Goal: Information Seeking & Learning: Learn about a topic

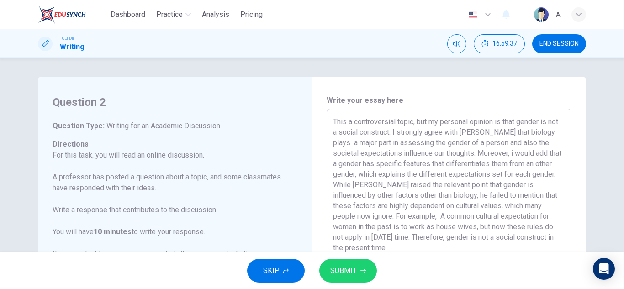
scroll to position [101, 0]
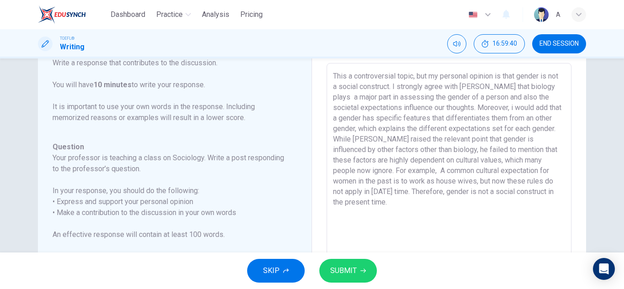
click at [461, 32] on div "TOEFL® Writing 16:59:40 END SESSION" at bounding box center [312, 43] width 624 height 29
click at [461, 32] on div "TOEFL® Writing 16:59:41 END SESSION" at bounding box center [312, 43] width 624 height 29
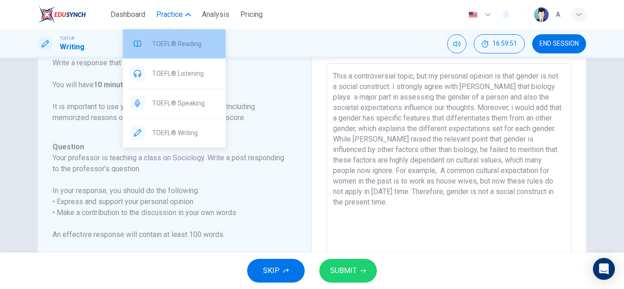
click at [170, 50] on div "TOEFL® Reading" at bounding box center [174, 43] width 103 height 29
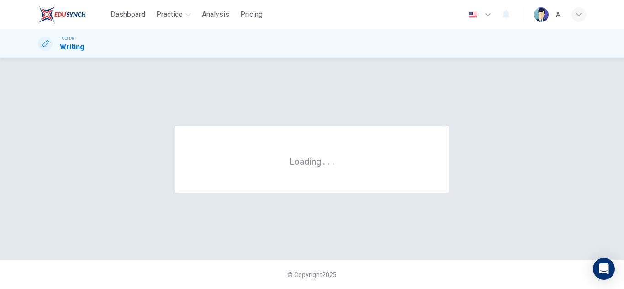
scroll to position [0, 0]
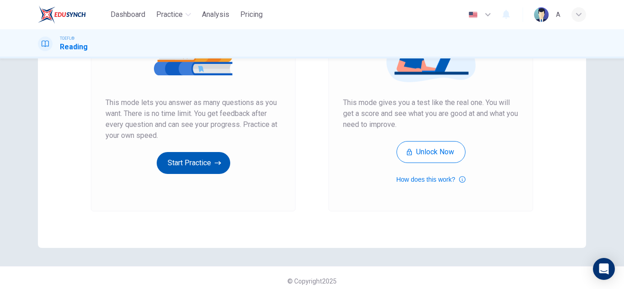
scroll to position [153, 0]
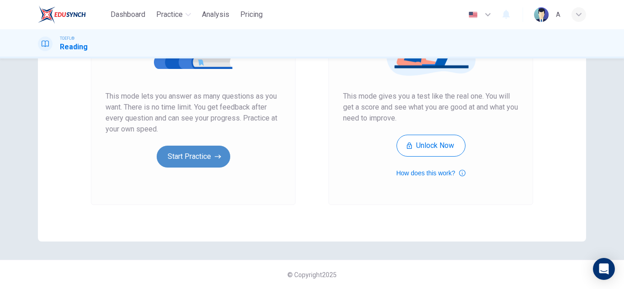
click at [215, 160] on icon "button" at bounding box center [218, 156] width 6 height 9
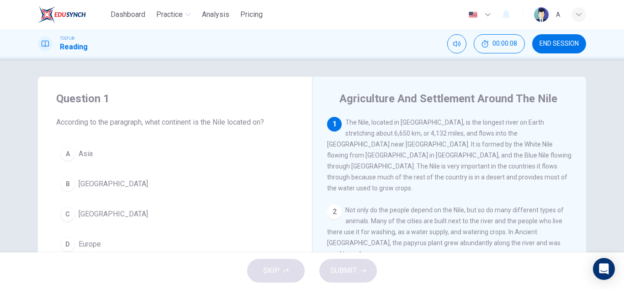
click at [154, 224] on button "C Africa" at bounding box center [175, 214] width 238 height 23
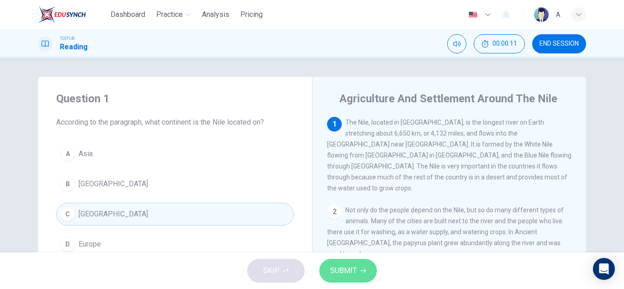
click at [354, 268] on span "SUBMIT" at bounding box center [343, 271] width 27 height 13
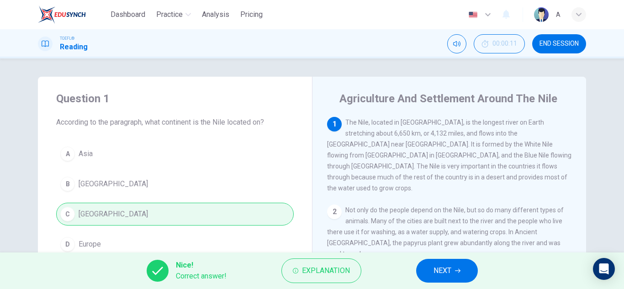
click at [456, 265] on button "NEXT" at bounding box center [447, 271] width 62 height 24
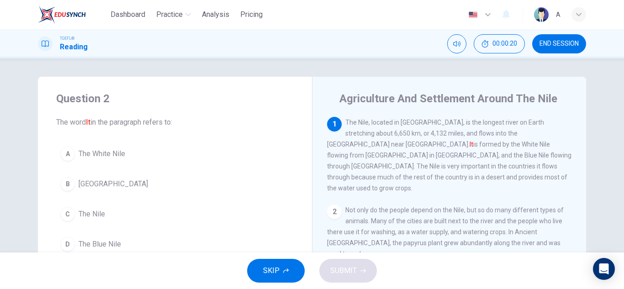
click at [126, 213] on button "C The Nile" at bounding box center [175, 214] width 238 height 23
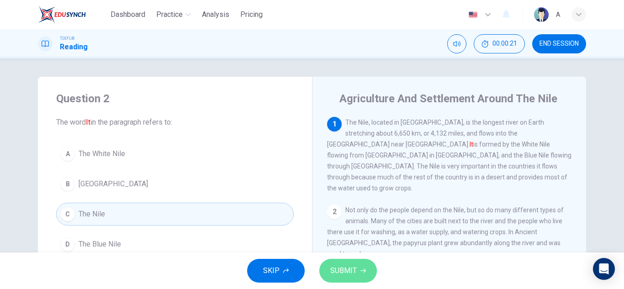
click at [335, 276] on span "SUBMIT" at bounding box center [343, 271] width 27 height 13
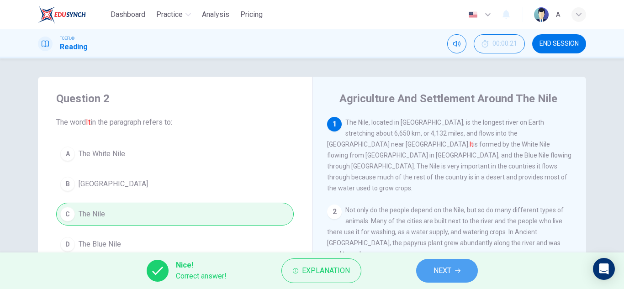
click at [441, 271] on span "NEXT" at bounding box center [443, 271] width 18 height 13
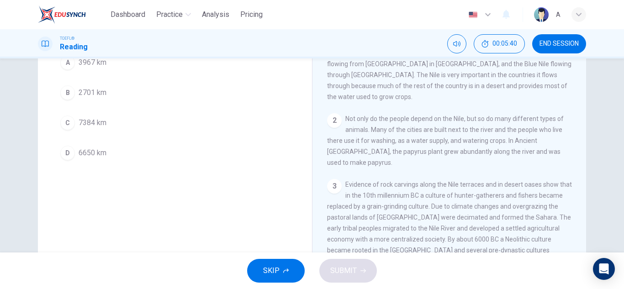
click at [174, 158] on button "D 6650 km" at bounding box center [175, 153] width 238 height 23
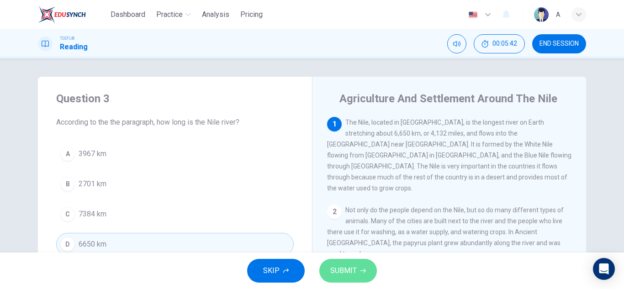
click at [349, 268] on span "SUBMIT" at bounding box center [343, 271] width 27 height 13
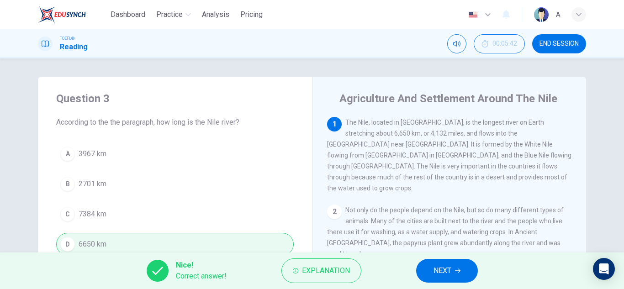
click at [404, 269] on div "Nice! Correct answer! Explanation NEXT" at bounding box center [312, 271] width 624 height 37
click at [446, 278] on button "NEXT" at bounding box center [447, 271] width 62 height 24
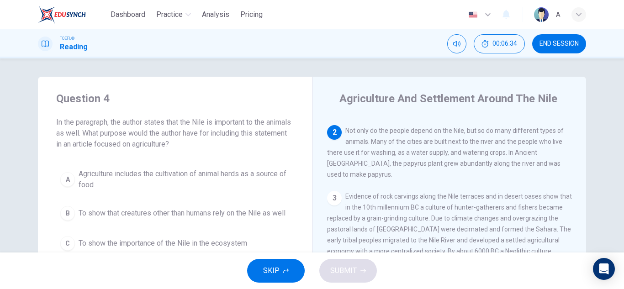
scroll to position [46, 0]
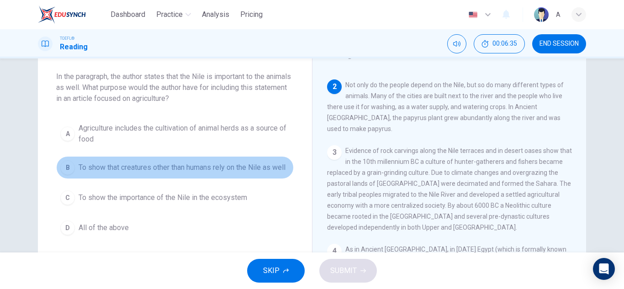
click at [208, 173] on span "To show that creatures other than humans rely on the Nile as well" at bounding box center [182, 167] width 207 height 11
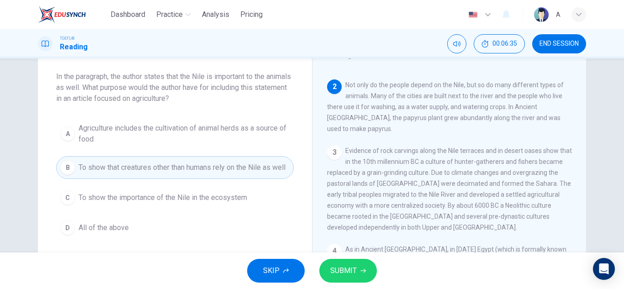
click at [198, 203] on span "To show the importance of the Nile in the ecosystem" at bounding box center [163, 197] width 169 height 11
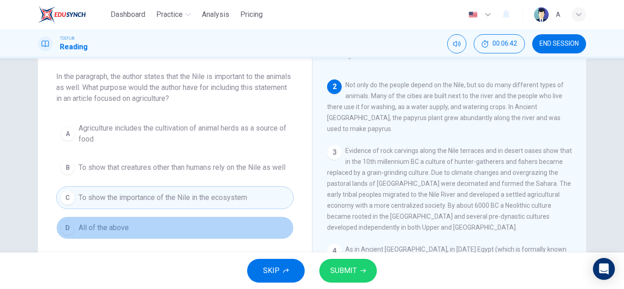
click at [97, 228] on button "D All of the above" at bounding box center [175, 228] width 238 height 23
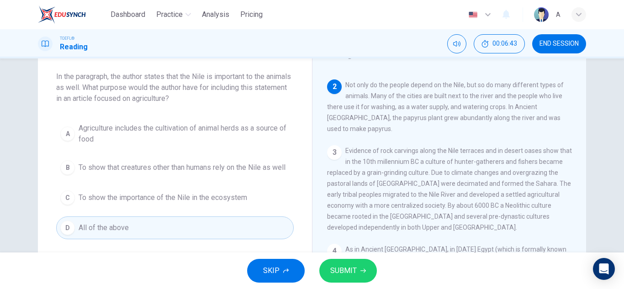
click at [341, 273] on span "SUBMIT" at bounding box center [343, 271] width 27 height 13
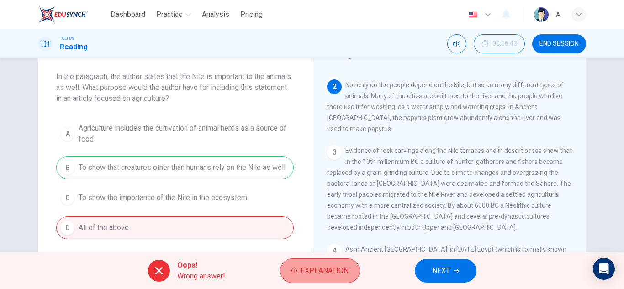
drag, startPoint x: 302, startPoint y: 272, endPoint x: 301, endPoint y: 267, distance: 4.6
click at [301, 267] on span "Explanation" at bounding box center [325, 271] width 48 height 13
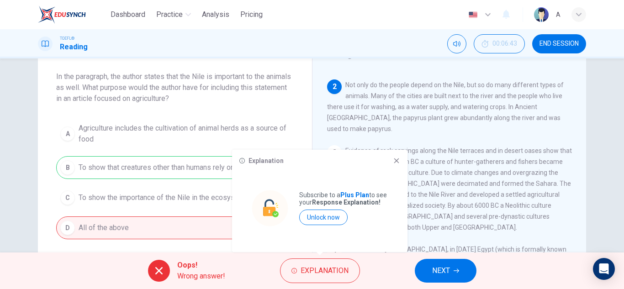
drag, startPoint x: 270, startPoint y: 179, endPoint x: 263, endPoint y: 151, distance: 28.3
click at [263, 152] on div "Explanation Subscribe to a Plus Plan to see your Response Explanation! Unlock n…" at bounding box center [319, 201] width 175 height 102
click at [394, 165] on div "Explanation Subscribe to a Plus Plan to see your Response Explanation! Unlock n…" at bounding box center [319, 201] width 175 height 102
click at [400, 158] on icon at bounding box center [396, 160] width 7 height 7
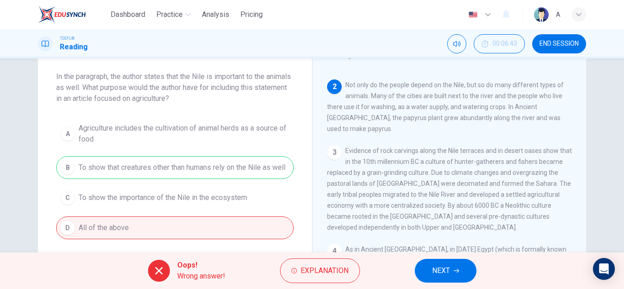
click at [454, 264] on button "NEXT" at bounding box center [446, 271] width 62 height 24
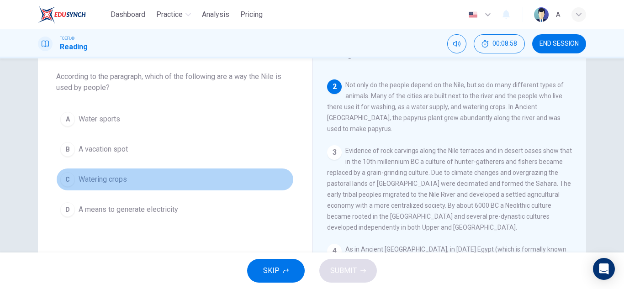
click at [173, 170] on button "C Watering crops" at bounding box center [175, 179] width 238 height 23
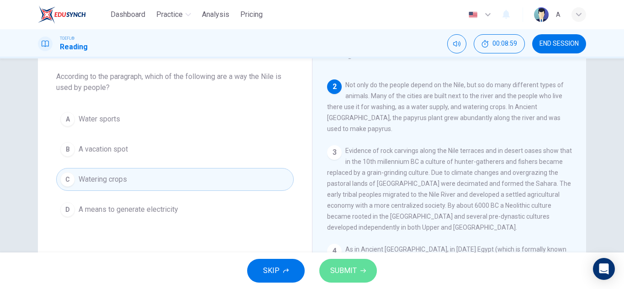
click at [331, 269] on span "SUBMIT" at bounding box center [343, 271] width 27 height 13
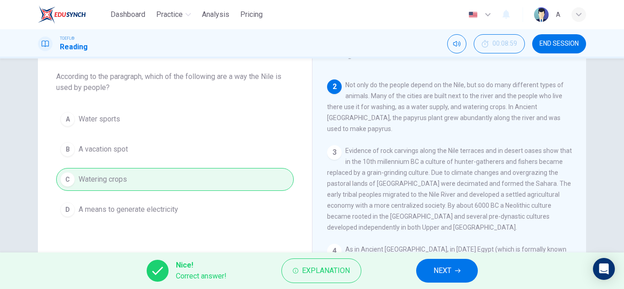
click at [478, 277] on div "Nice! Correct answer! Explanation NEXT" at bounding box center [312, 271] width 624 height 37
click at [476, 277] on button "NEXT" at bounding box center [447, 271] width 62 height 24
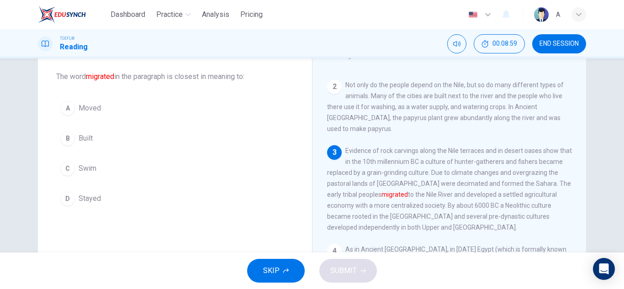
scroll to position [135, 0]
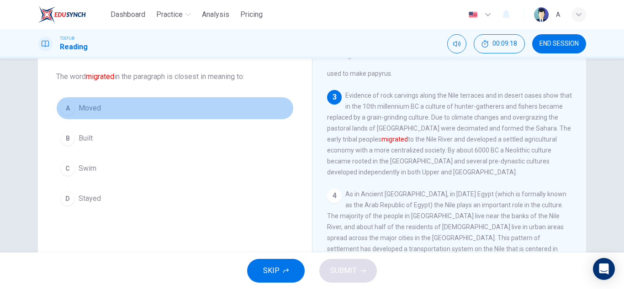
click at [104, 105] on button "A Moved" at bounding box center [175, 108] width 238 height 23
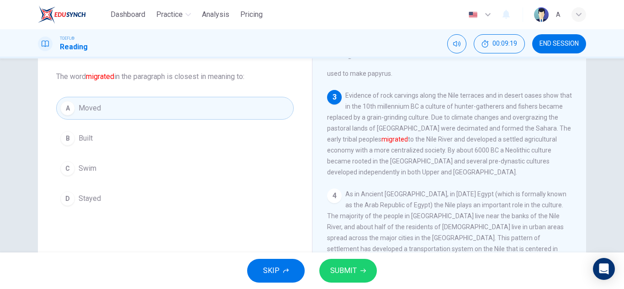
click at [346, 275] on span "SUBMIT" at bounding box center [343, 271] width 27 height 13
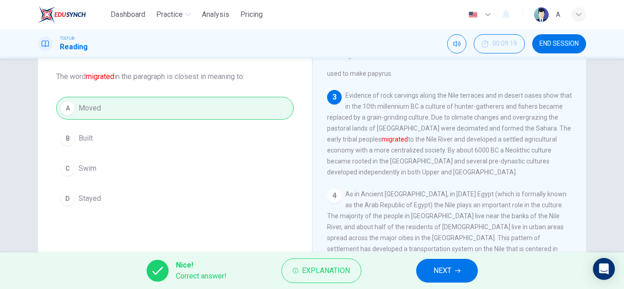
click at [435, 271] on span "NEXT" at bounding box center [443, 271] width 18 height 13
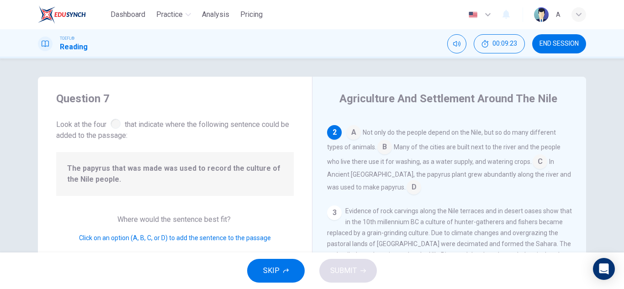
scroll to position [46, 0]
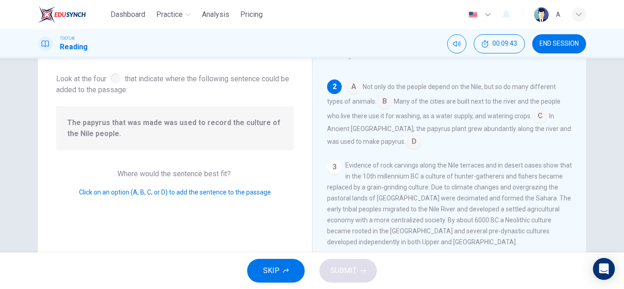
click at [256, 127] on span "The papyrus that was made was used to record the culture of the Nile people." at bounding box center [175, 128] width 216 height 22
click at [407, 135] on input at bounding box center [414, 142] width 15 height 15
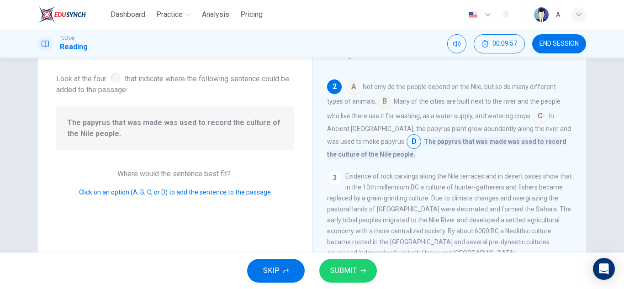
click at [371, 274] on button "SUBMIT" at bounding box center [348, 271] width 58 height 24
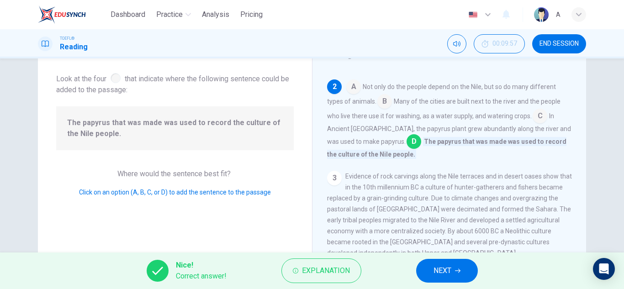
drag, startPoint x: 247, startPoint y: 131, endPoint x: 257, endPoint y: 133, distance: 10.0
click at [252, 130] on span "The papyrus that was made was used to record the culture of the Nile people." at bounding box center [175, 128] width 216 height 22
click at [436, 270] on span "NEXT" at bounding box center [443, 271] width 18 height 13
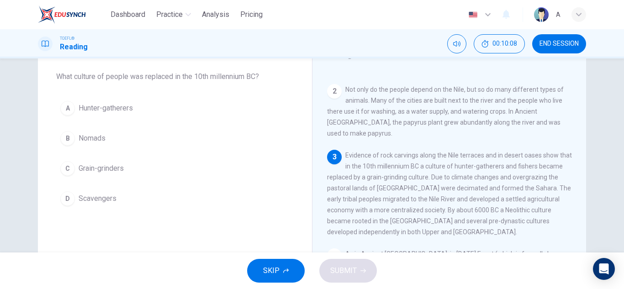
scroll to position [91, 0]
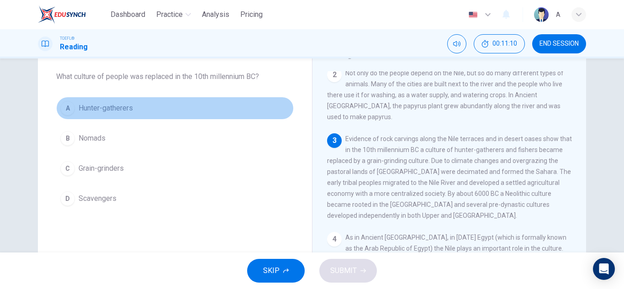
click at [93, 102] on button "A Hunter-gatherers" at bounding box center [175, 108] width 238 height 23
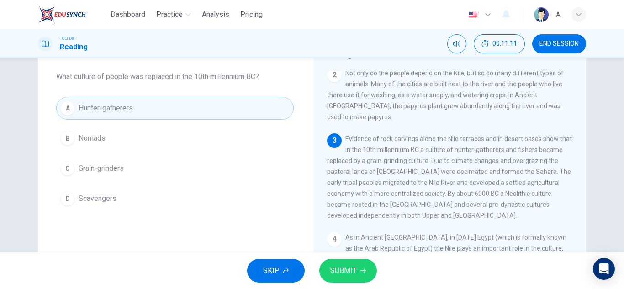
click at [351, 272] on span "SUBMIT" at bounding box center [343, 271] width 27 height 13
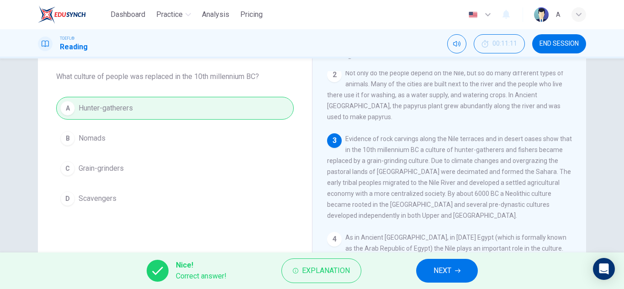
click at [450, 272] on span "NEXT" at bounding box center [443, 271] width 18 height 13
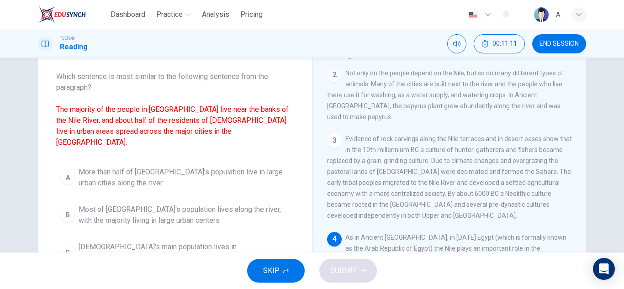
scroll to position [135, 0]
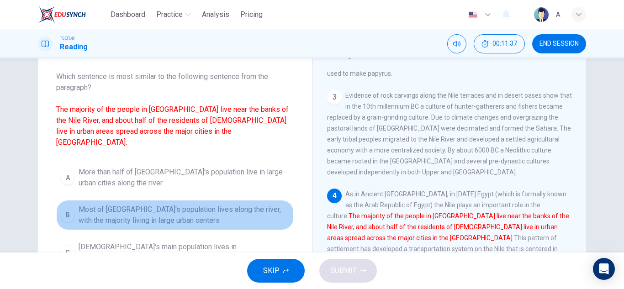
click at [177, 204] on span "Most of Egypt's population lives along the river, with the majority living in l…" at bounding box center [184, 215] width 211 height 22
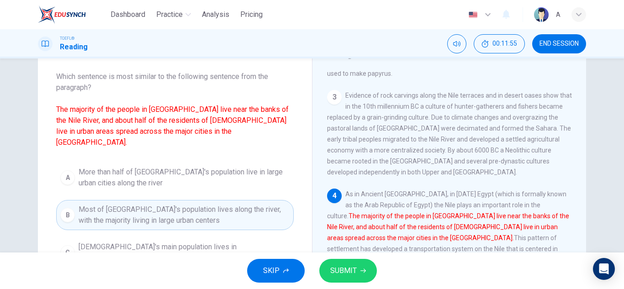
scroll to position [91, 0]
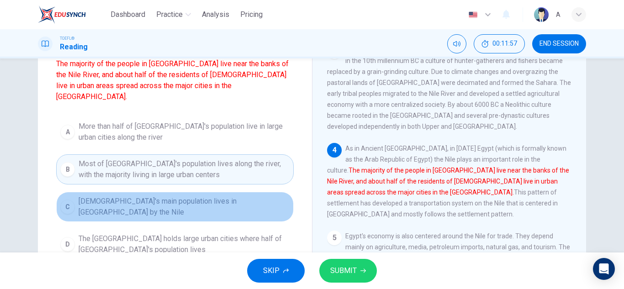
click at [180, 196] on span "Egypt's main population lives in big cities by the Nile" at bounding box center [184, 207] width 211 height 22
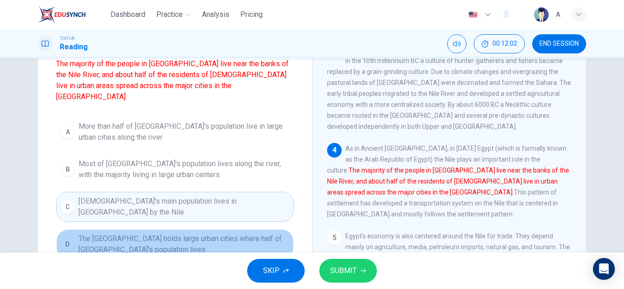
drag, startPoint x: 137, startPoint y: 220, endPoint x: 133, endPoint y: 210, distance: 10.1
click at [134, 234] on span "The Nile Delta holds large urban cities where half of Egypt's population lives" at bounding box center [184, 245] width 211 height 22
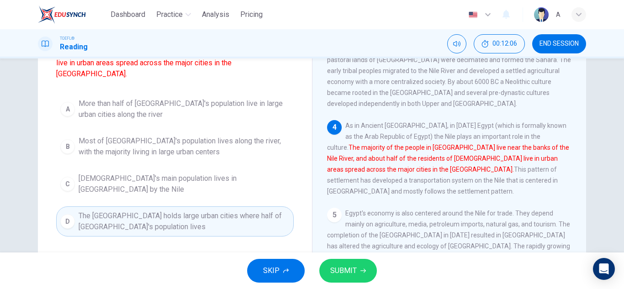
scroll to position [69, 0]
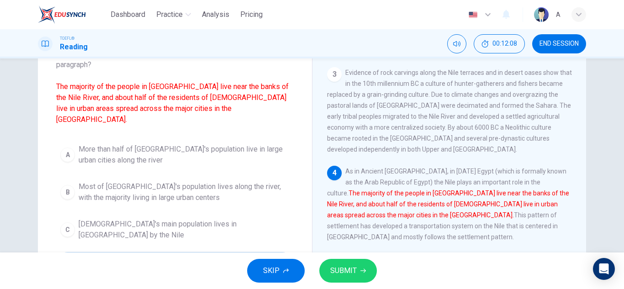
click at [157, 181] on span "Most of Egypt's population lives along the river, with the majority living in l…" at bounding box center [184, 192] width 211 height 22
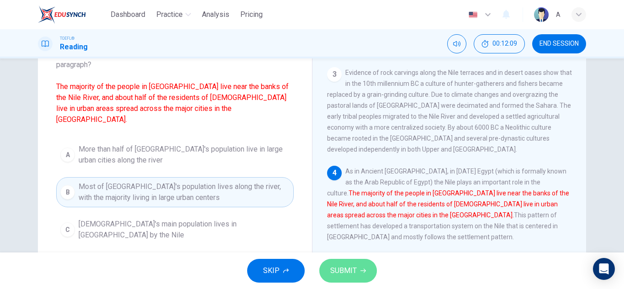
click at [358, 271] on button "SUBMIT" at bounding box center [348, 271] width 58 height 24
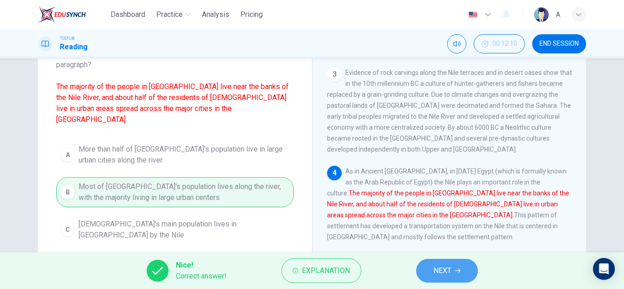
click at [453, 262] on button "NEXT" at bounding box center [447, 271] width 62 height 24
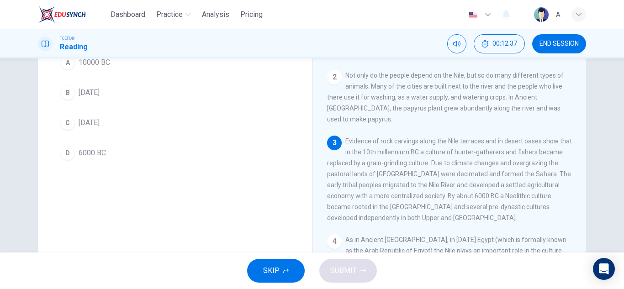
scroll to position [46, 0]
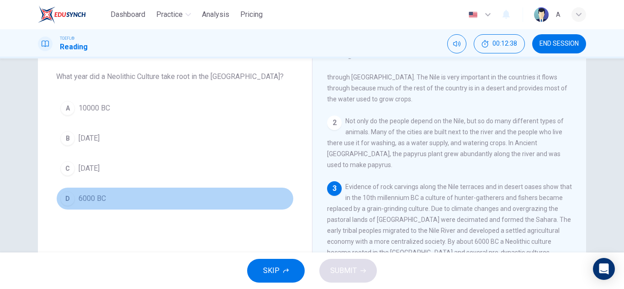
click at [81, 188] on button "D 6000 BC" at bounding box center [175, 198] width 238 height 23
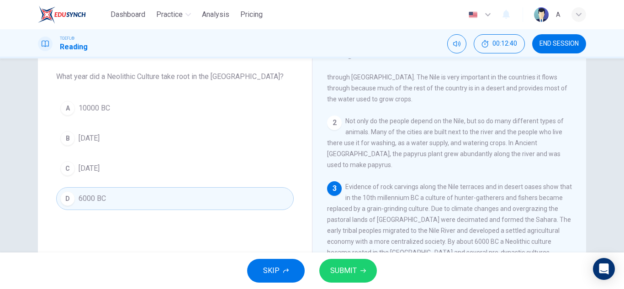
drag, startPoint x: 352, startPoint y: 260, endPoint x: 349, endPoint y: 269, distance: 9.3
click at [349, 269] on button "SUBMIT" at bounding box center [348, 271] width 58 height 24
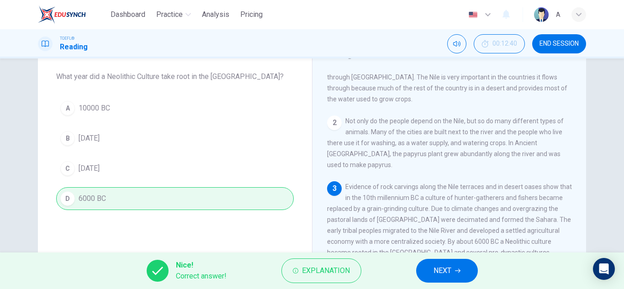
click at [458, 273] on icon "button" at bounding box center [457, 270] width 5 height 5
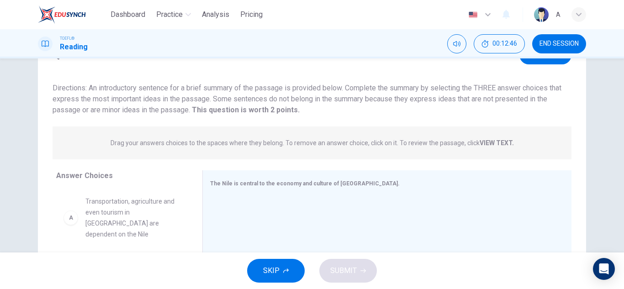
click at [138, 207] on span "Transportation, agriculture and even tourism in Egypt are dependent on the Nile" at bounding box center [132, 218] width 95 height 44
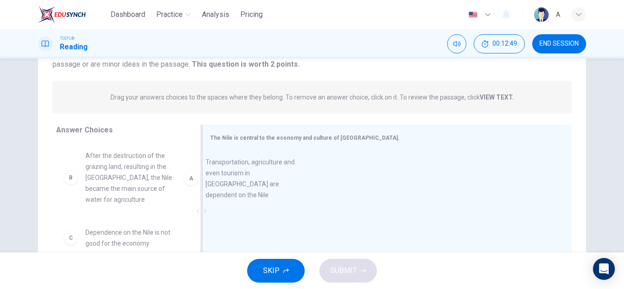
drag, startPoint x: 133, startPoint y: 161, endPoint x: 263, endPoint y: 168, distance: 130.0
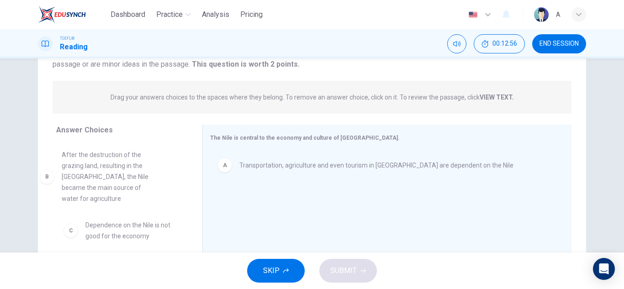
drag, startPoint x: 133, startPoint y: 180, endPoint x: 121, endPoint y: 176, distance: 12.6
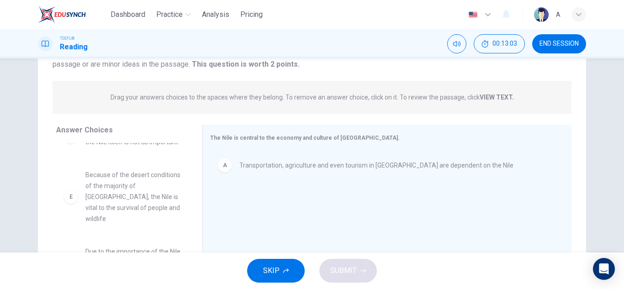
scroll to position [159, 0]
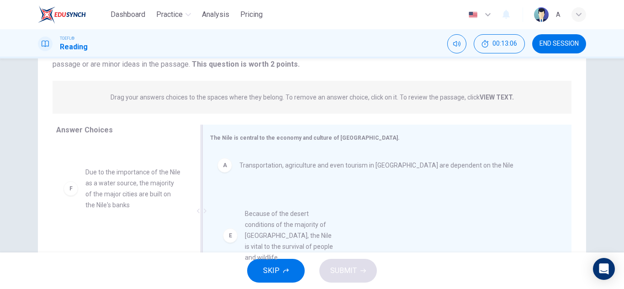
drag, startPoint x: 147, startPoint y: 198, endPoint x: 306, endPoint y: 230, distance: 162.1
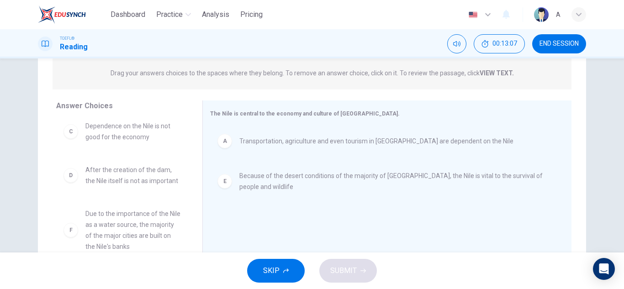
scroll to position [137, 0]
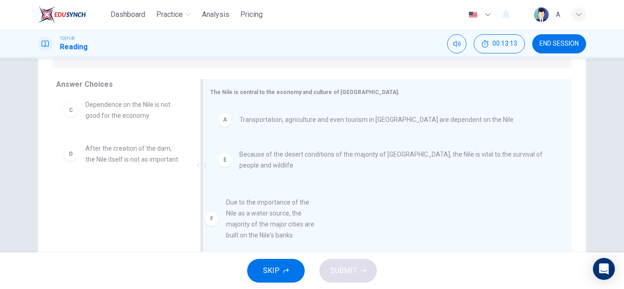
drag, startPoint x: 151, startPoint y: 234, endPoint x: 297, endPoint y: 241, distance: 146.4
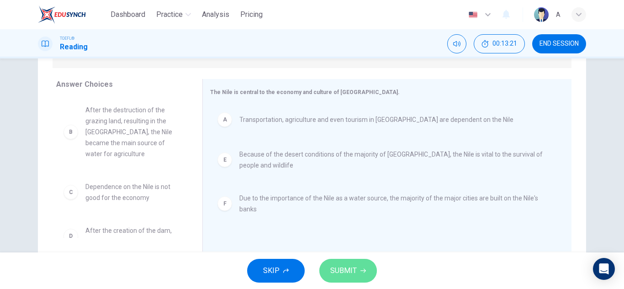
click at [368, 265] on button "SUBMIT" at bounding box center [348, 271] width 58 height 24
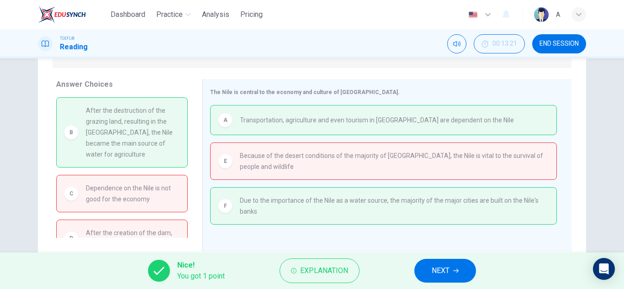
click at [443, 253] on div "Nice! You got 1 point Explanation NEXT" at bounding box center [312, 271] width 624 height 37
click at [429, 268] on button "NEXT" at bounding box center [445, 271] width 62 height 24
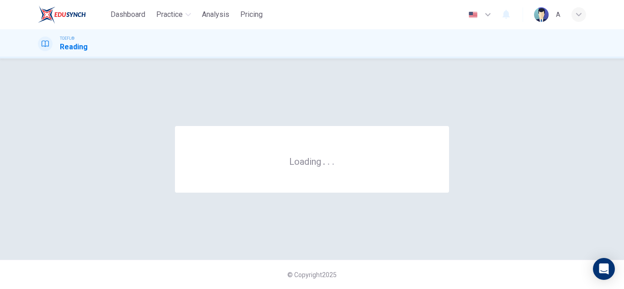
scroll to position [0, 0]
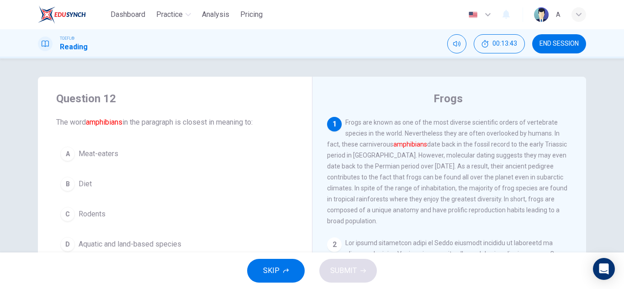
click at [143, 238] on button "D Aquatic and land-based species" at bounding box center [175, 244] width 238 height 23
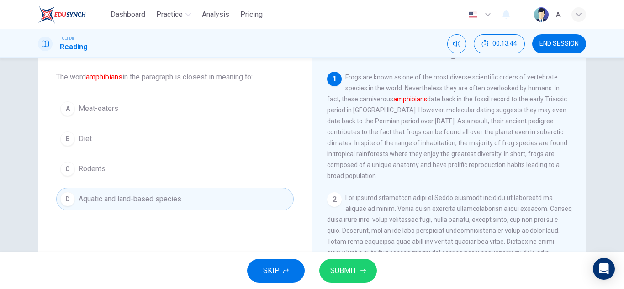
scroll to position [46, 0]
click at [365, 268] on icon "button" at bounding box center [363, 270] width 5 height 5
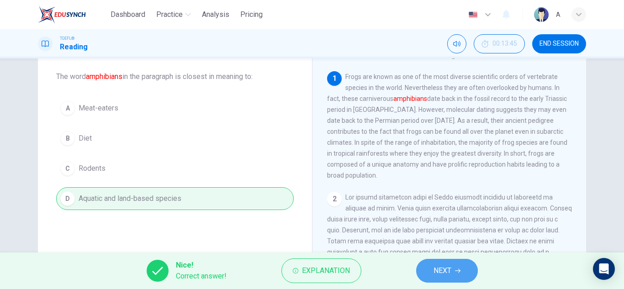
click at [440, 268] on span "NEXT" at bounding box center [443, 271] width 18 height 13
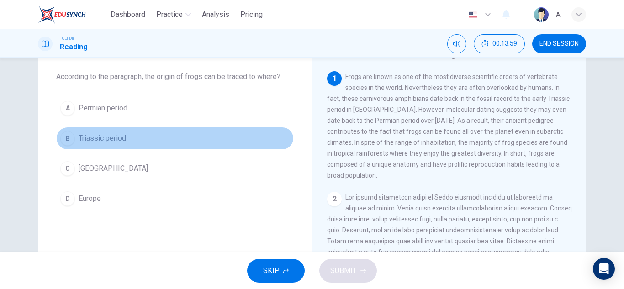
click at [120, 146] on button "B Triassic period" at bounding box center [175, 138] width 238 height 23
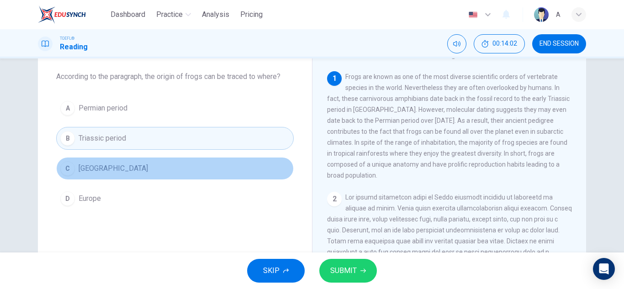
click at [99, 172] on span "Madagascar" at bounding box center [113, 168] width 69 height 11
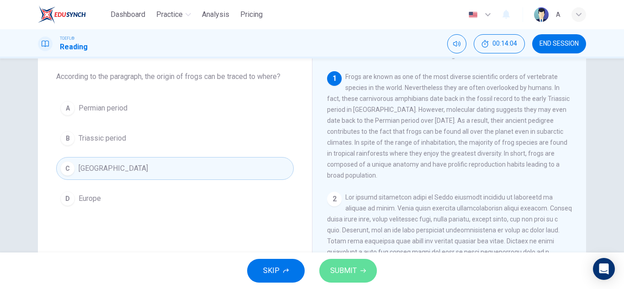
click at [357, 272] on button "SUBMIT" at bounding box center [348, 271] width 58 height 24
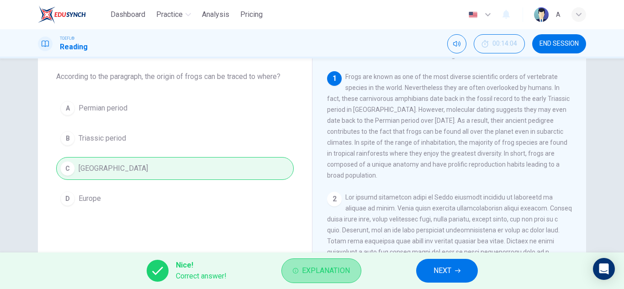
click at [351, 272] on button "Explanation" at bounding box center [322, 271] width 80 height 25
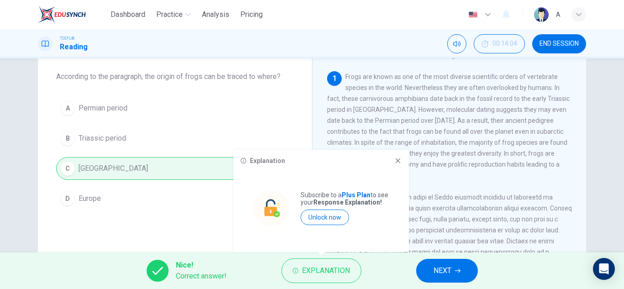
click at [397, 133] on span "Frogs are known as one of the most diverse scientific orders of vertebrate spec…" at bounding box center [448, 126] width 243 height 106
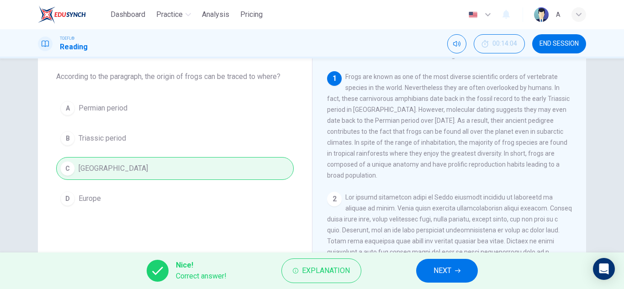
click at [400, 141] on div "1 Frogs are known as one of the most diverse scientific orders of vertebrate sp…" at bounding box center [449, 126] width 245 height 110
click at [450, 263] on button "NEXT" at bounding box center [447, 271] width 62 height 24
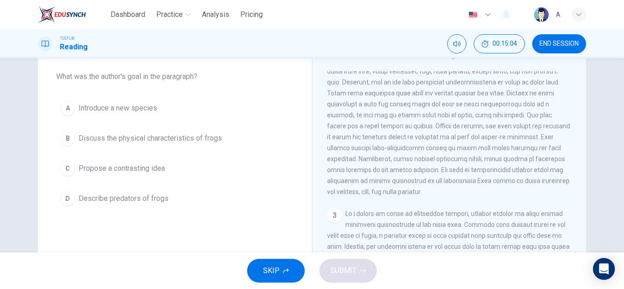
scroll to position [102, 0]
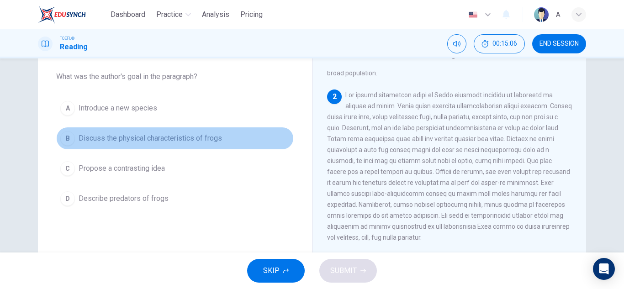
click at [196, 135] on span "Discuss the physical characteristics of frogs" at bounding box center [150, 138] width 143 height 11
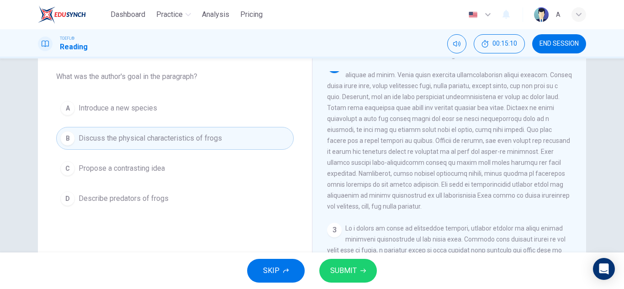
scroll to position [148, 0]
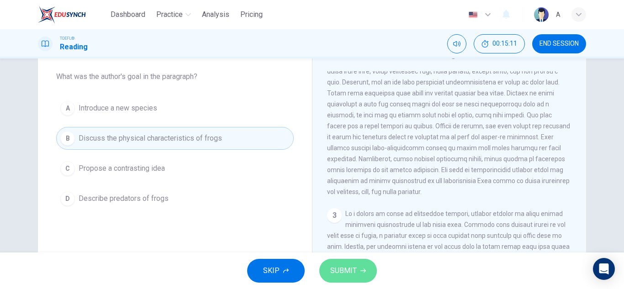
click at [361, 278] on button "SUBMIT" at bounding box center [348, 271] width 58 height 24
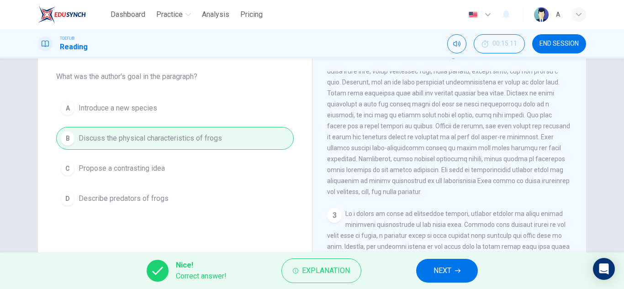
click at [472, 271] on button "NEXT" at bounding box center [447, 271] width 62 height 24
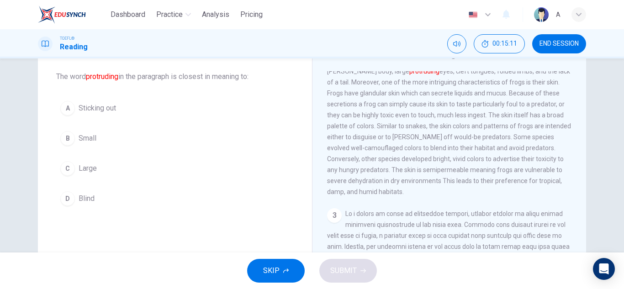
scroll to position [125, 0]
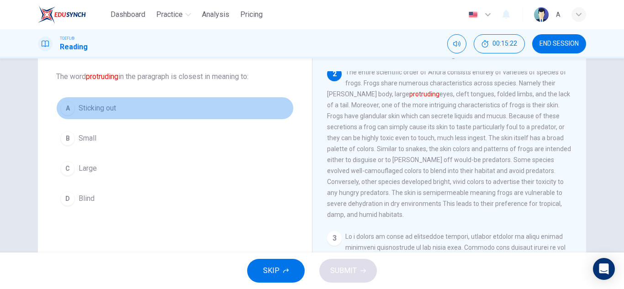
drag, startPoint x: 201, startPoint y: 111, endPoint x: 230, endPoint y: 164, distance: 60.8
click at [201, 112] on button "A Sticking out" at bounding box center [175, 108] width 238 height 23
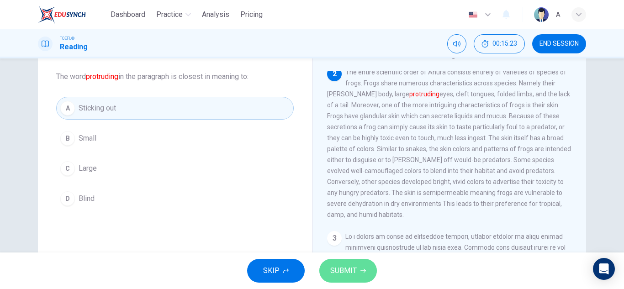
click at [324, 268] on button "SUBMIT" at bounding box center [348, 271] width 58 height 24
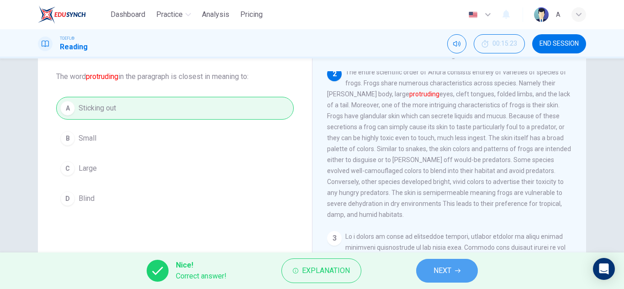
click at [449, 274] on span "NEXT" at bounding box center [443, 271] width 18 height 13
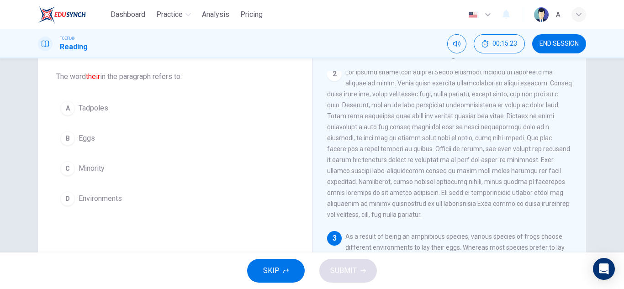
scroll to position [262, 0]
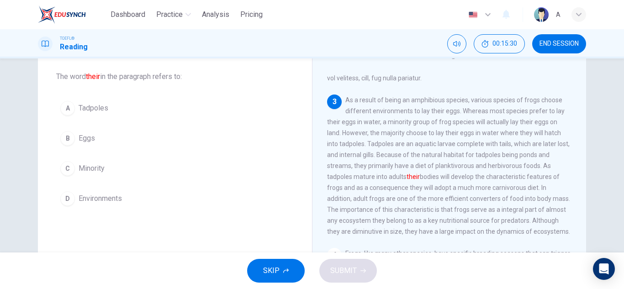
click at [202, 113] on button "A Tadpoles" at bounding box center [175, 108] width 238 height 23
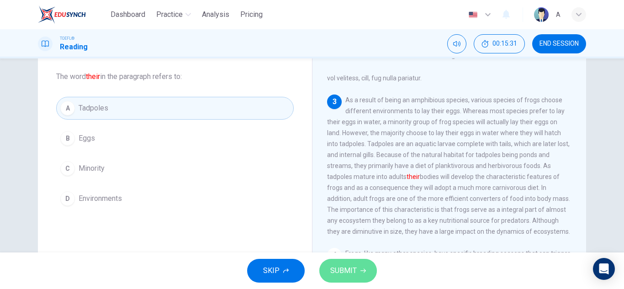
click at [333, 260] on button "SUBMIT" at bounding box center [348, 271] width 58 height 24
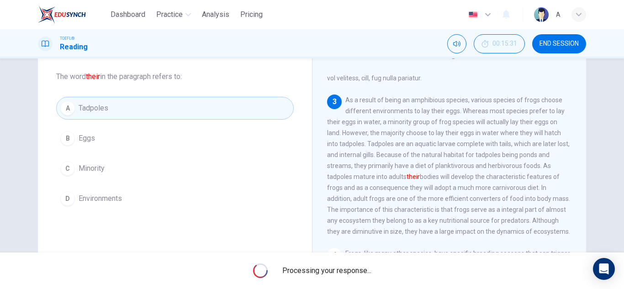
click at [336, 262] on div "Processing your response..." at bounding box center [312, 271] width 624 height 37
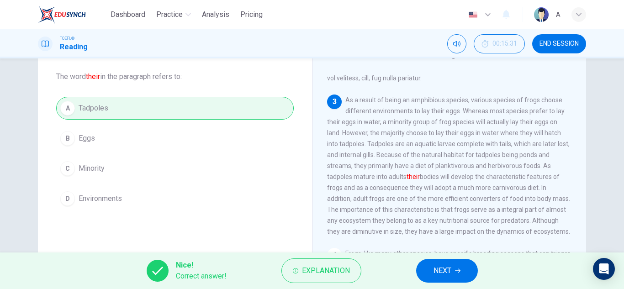
click at [467, 262] on button "NEXT" at bounding box center [447, 271] width 62 height 24
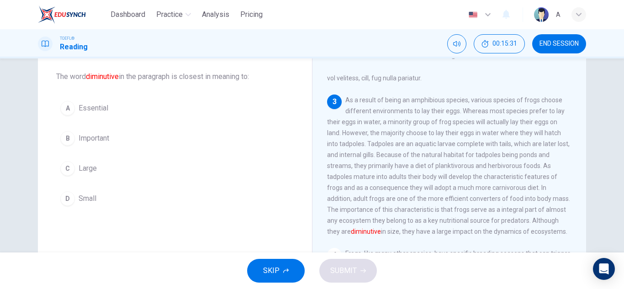
scroll to position [285, 0]
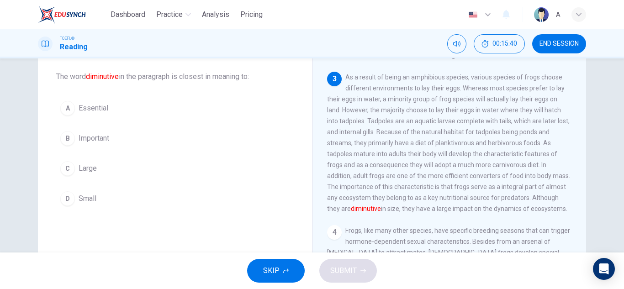
click at [122, 188] on button "D Small" at bounding box center [175, 198] width 238 height 23
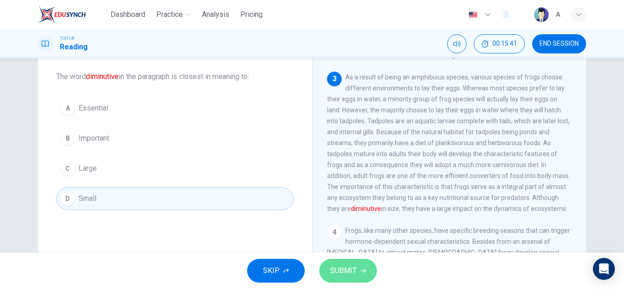
click at [330, 278] on button "SUBMIT" at bounding box center [348, 271] width 58 height 24
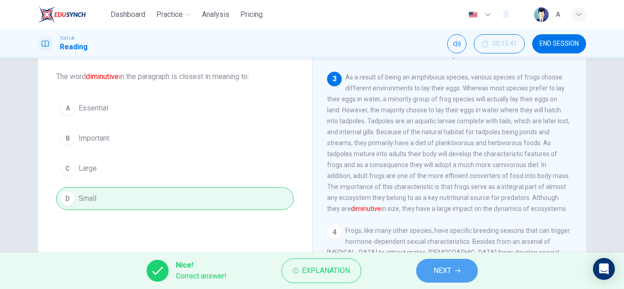
click at [438, 268] on span "NEXT" at bounding box center [443, 271] width 18 height 13
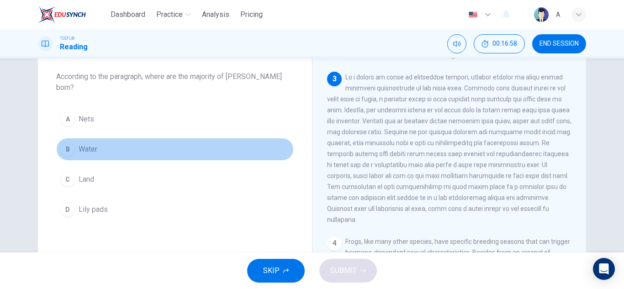
click at [107, 138] on button "B Water" at bounding box center [175, 149] width 238 height 23
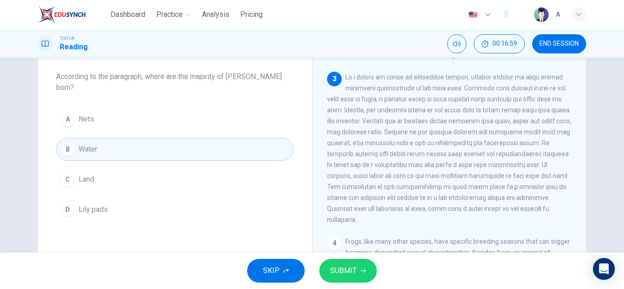
click at [338, 280] on button "SUBMIT" at bounding box center [348, 271] width 58 height 24
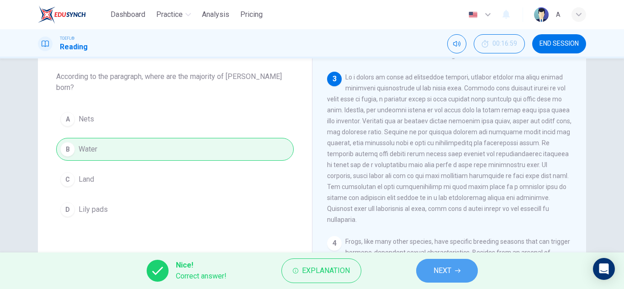
click at [442, 269] on span "NEXT" at bounding box center [443, 271] width 18 height 13
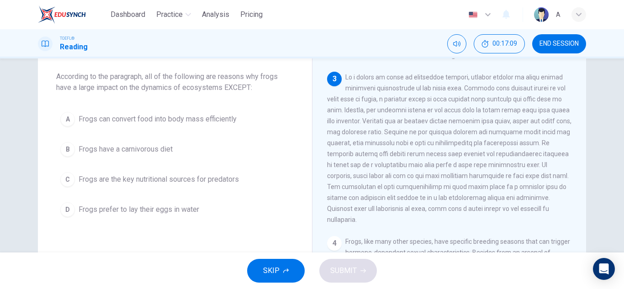
click at [140, 138] on div "A Frogs can convert food into body mass efficiently B Frogs have a carnivorous …" at bounding box center [175, 164] width 238 height 113
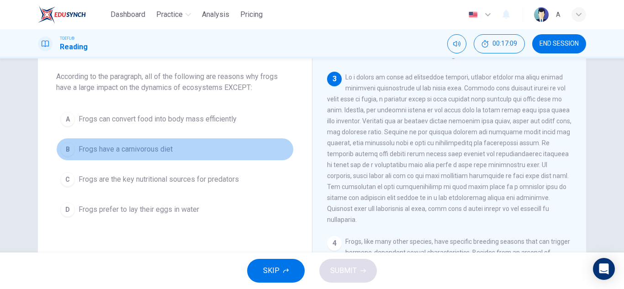
click at [134, 147] on span "Frogs have a carnivorous diet" at bounding box center [126, 149] width 94 height 11
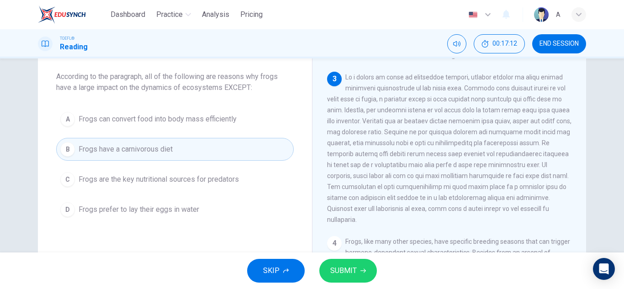
click at [340, 273] on span "SUBMIT" at bounding box center [343, 271] width 27 height 13
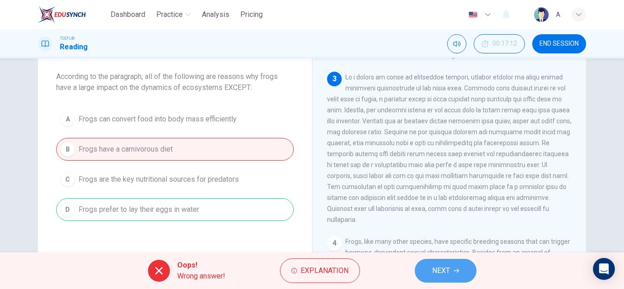
click at [454, 279] on button "NEXT" at bounding box center [446, 271] width 62 height 24
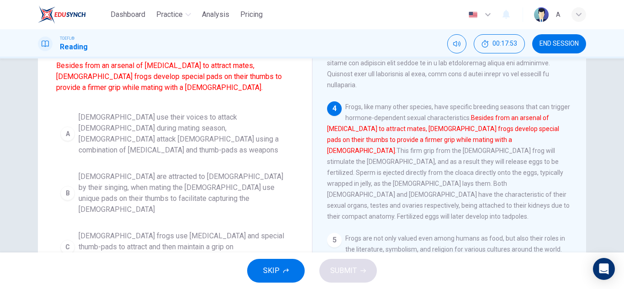
scroll to position [91, 0]
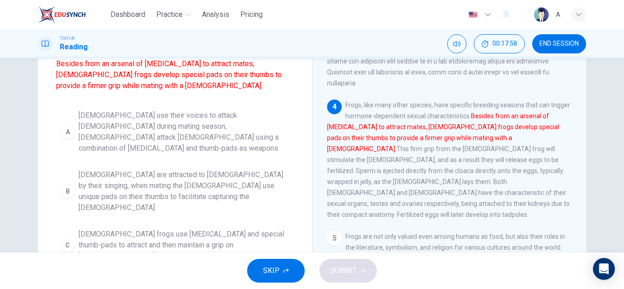
click at [200, 229] on span "Male frogs use vocal cords and special thumb-pads to attract and then maintain …" at bounding box center [184, 245] width 211 height 33
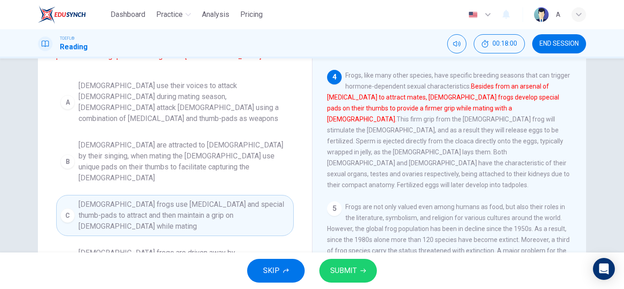
scroll to position [137, 0]
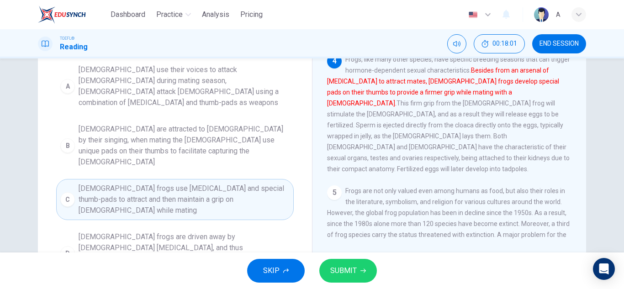
click at [322, 265] on button "SUBMIT" at bounding box center [348, 271] width 58 height 24
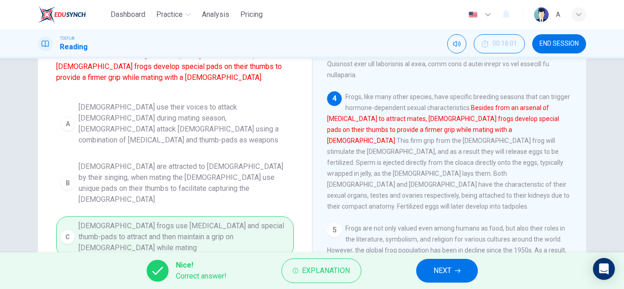
scroll to position [0, 0]
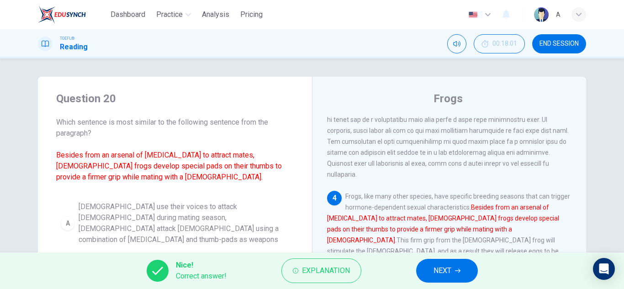
click at [458, 279] on button "NEXT" at bounding box center [447, 271] width 62 height 24
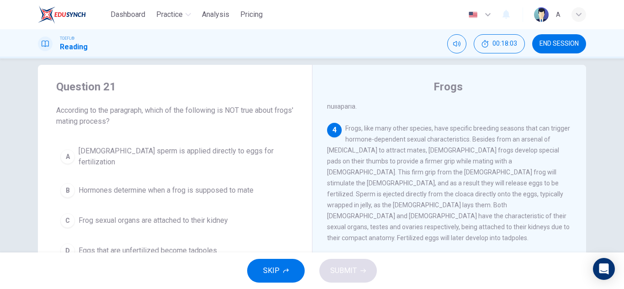
scroll to position [46, 0]
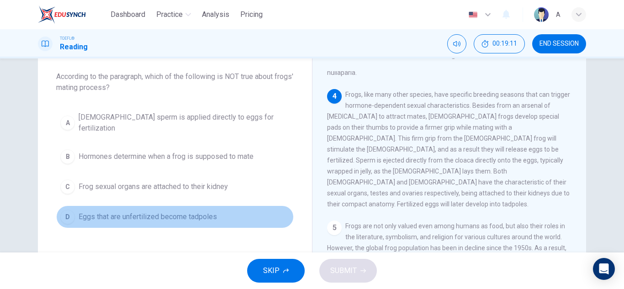
click at [208, 212] on span "Eggs that are unfertilized become tadpoles" at bounding box center [148, 217] width 138 height 11
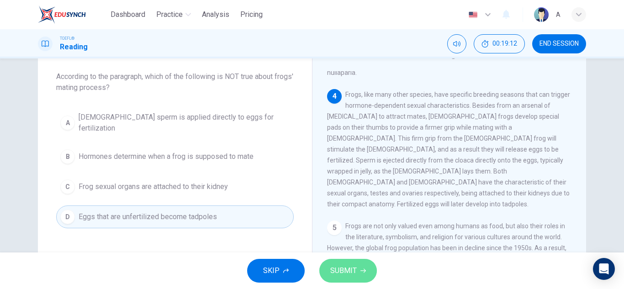
drag, startPoint x: 366, startPoint y: 267, endPoint x: 359, endPoint y: 265, distance: 7.2
click at [360, 266] on button "SUBMIT" at bounding box center [348, 271] width 58 height 24
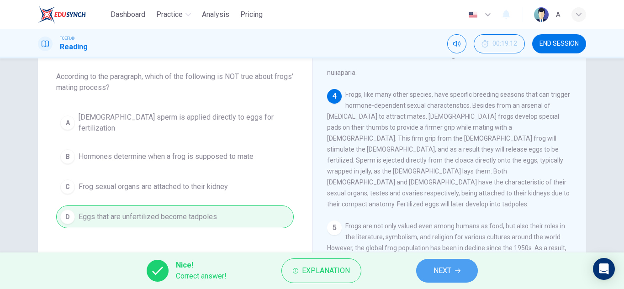
drag, startPoint x: 431, startPoint y: 271, endPoint x: 436, endPoint y: 268, distance: 5.1
click at [432, 270] on button "NEXT" at bounding box center [447, 271] width 62 height 24
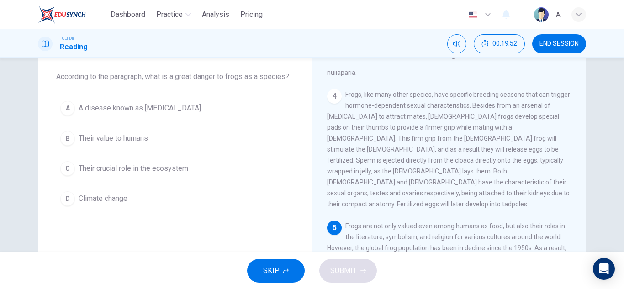
click at [220, 109] on button "A A disease known as chytridiomycosis" at bounding box center [175, 108] width 238 height 23
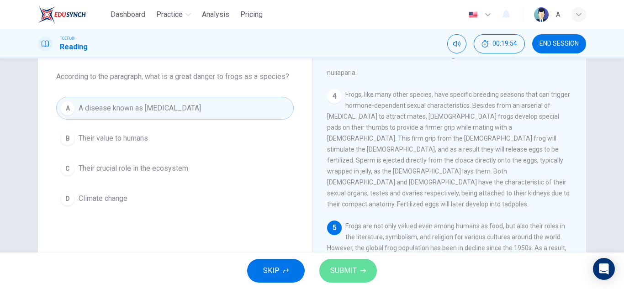
click at [338, 266] on span "SUBMIT" at bounding box center [343, 271] width 27 height 13
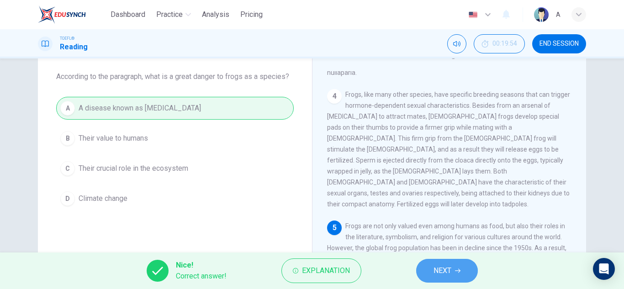
click at [428, 275] on button "NEXT" at bounding box center [447, 271] width 62 height 24
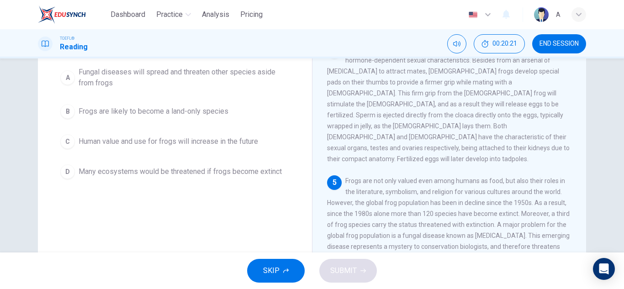
scroll to position [91, 0]
click at [257, 146] on span "Human value and use for frogs will increase in the future" at bounding box center [169, 141] width 180 height 11
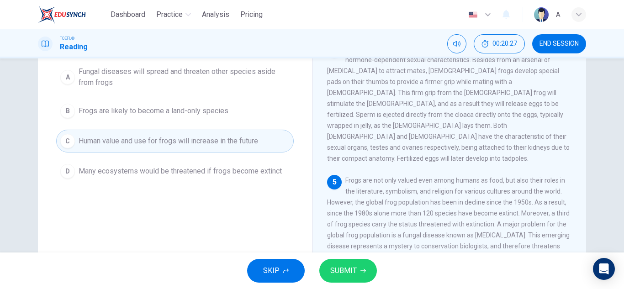
click at [252, 172] on span "Many ecosystems would be threatened if frogs become extinct" at bounding box center [180, 171] width 203 height 11
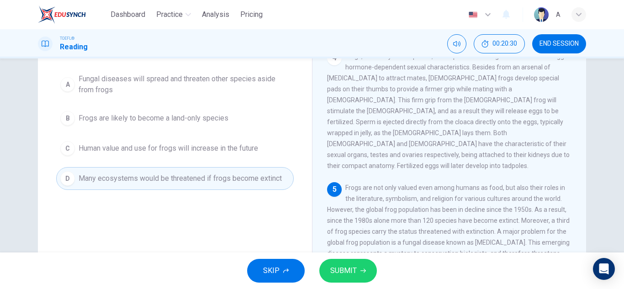
scroll to position [160, 0]
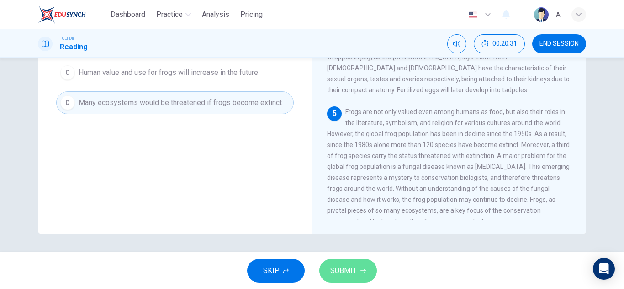
click at [360, 267] on button "SUBMIT" at bounding box center [348, 271] width 58 height 24
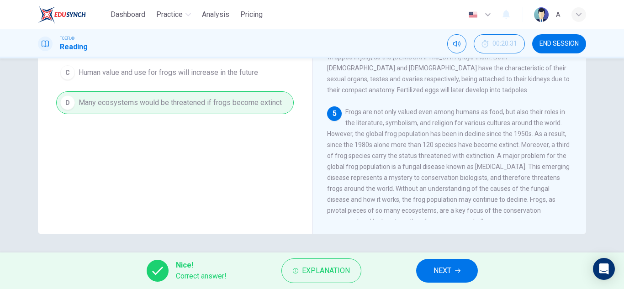
click at [450, 275] on span "NEXT" at bounding box center [443, 271] width 18 height 13
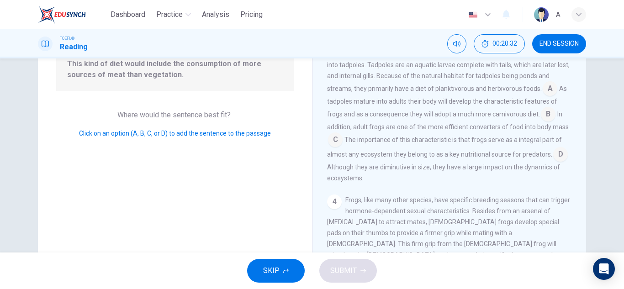
scroll to position [69, 0]
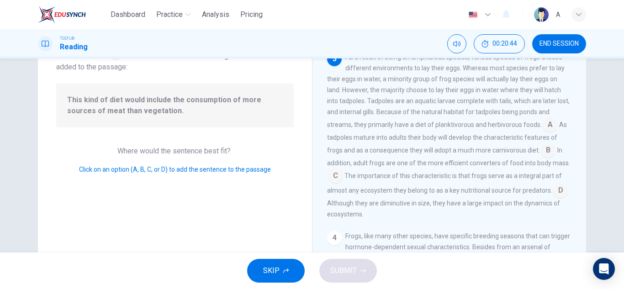
click at [542, 151] on input at bounding box center [548, 151] width 15 height 15
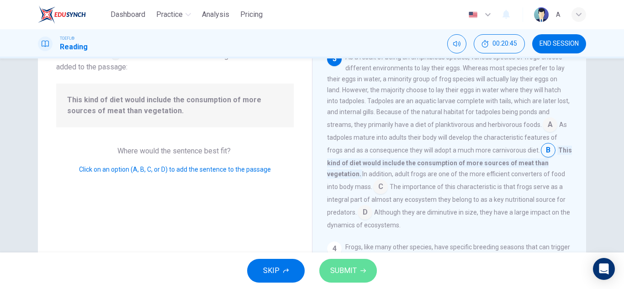
click at [356, 271] on span "SUBMIT" at bounding box center [343, 271] width 27 height 13
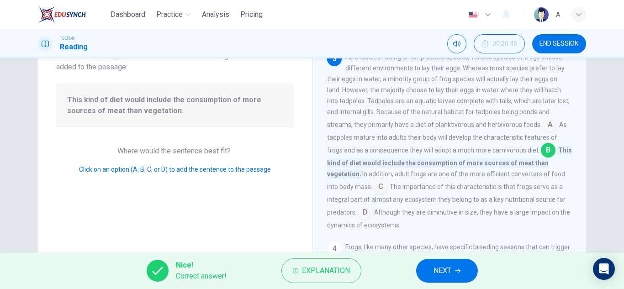
click at [444, 276] on span "NEXT" at bounding box center [443, 271] width 18 height 13
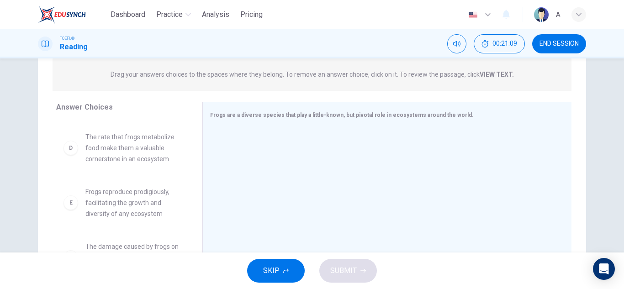
scroll to position [181, 0]
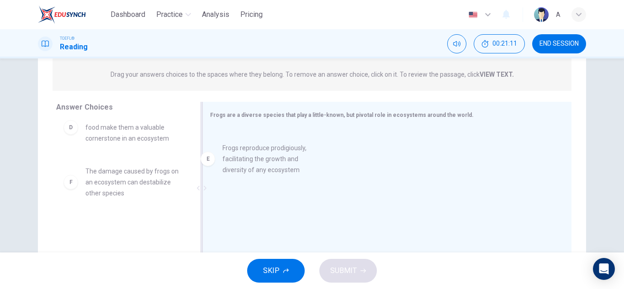
drag, startPoint x: 147, startPoint y: 197, endPoint x: 286, endPoint y: 178, distance: 139.9
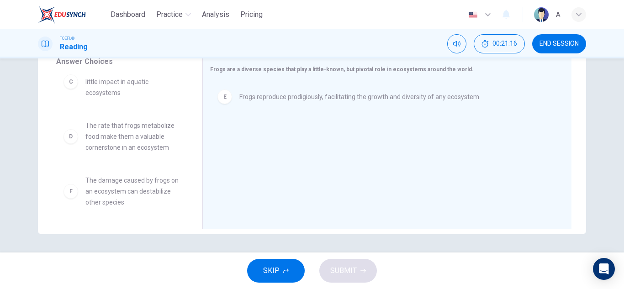
scroll to position [80, 0]
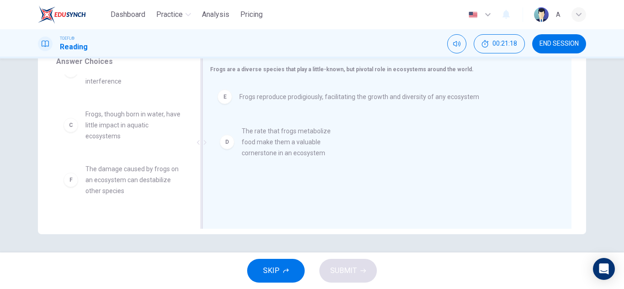
drag, startPoint x: 157, startPoint y: 190, endPoint x: 324, endPoint y: 148, distance: 172.5
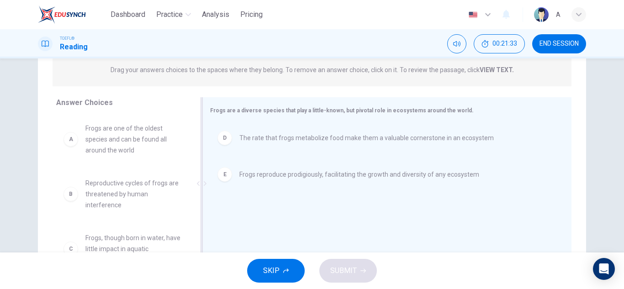
scroll to position [114, 0]
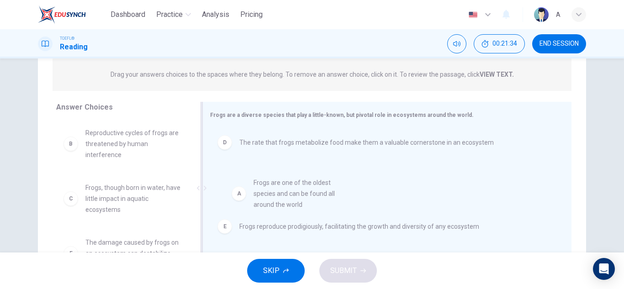
drag, startPoint x: 124, startPoint y: 147, endPoint x: 322, endPoint y: 223, distance: 211.7
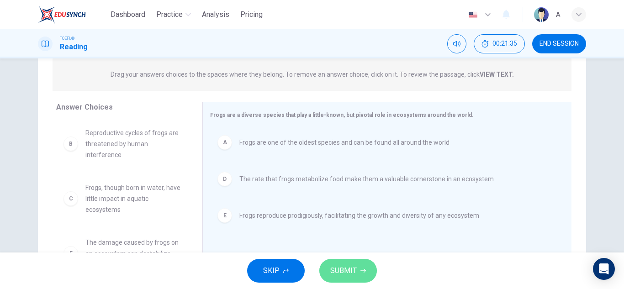
click at [345, 262] on button "SUBMIT" at bounding box center [348, 271] width 58 height 24
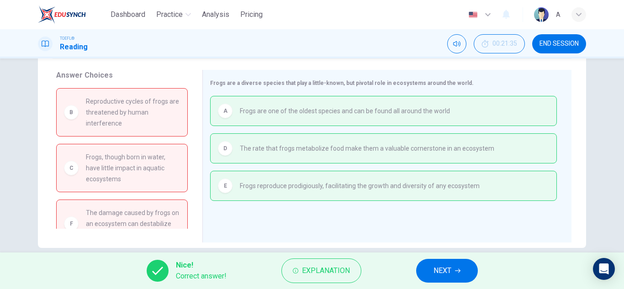
scroll to position [160, 0]
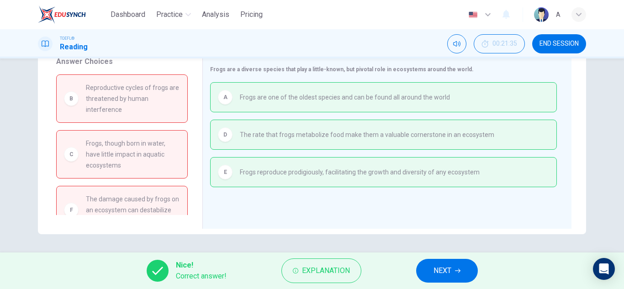
click at [452, 277] on button "NEXT" at bounding box center [447, 271] width 62 height 24
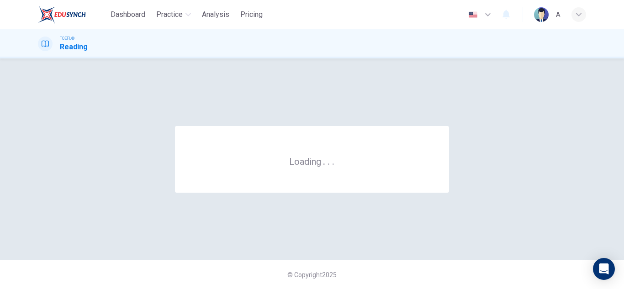
scroll to position [0, 0]
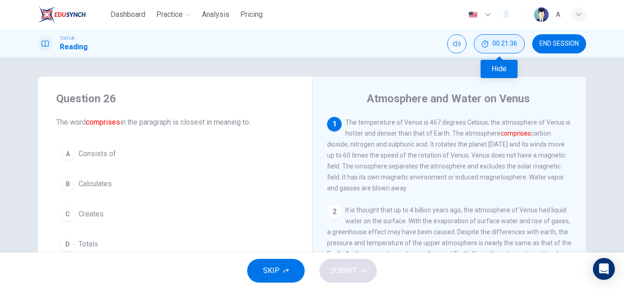
click at [499, 42] on span "00:21:36" at bounding box center [505, 43] width 25 height 7
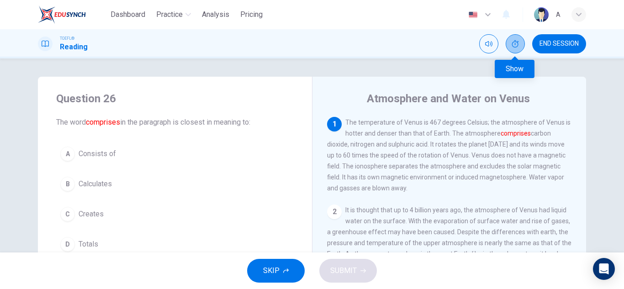
click at [508, 44] on button "Show" at bounding box center [515, 43] width 19 height 19
drag, startPoint x: 114, startPoint y: 154, endPoint x: 142, endPoint y: 180, distance: 38.2
click at [115, 154] on button "A Consists of" at bounding box center [175, 154] width 238 height 23
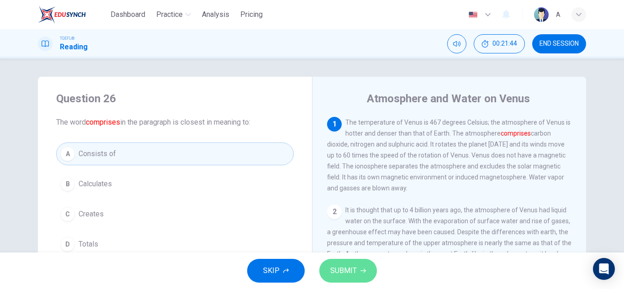
click at [331, 264] on button "SUBMIT" at bounding box center [348, 271] width 58 height 24
